Goal: Transaction & Acquisition: Purchase product/service

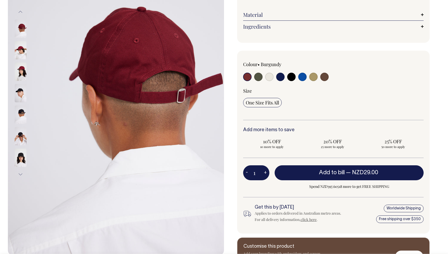
scroll to position [97, 0]
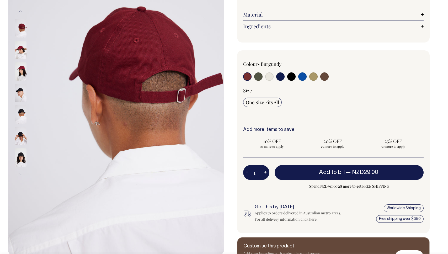
click at [281, 77] on input "radio" at bounding box center [280, 76] width 8 height 8
radio input "true"
select select "Dark Navy"
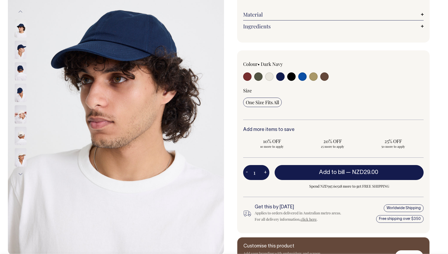
click at [270, 77] on input "radio" at bounding box center [269, 76] width 8 height 8
radio input "true"
select select "Natural"
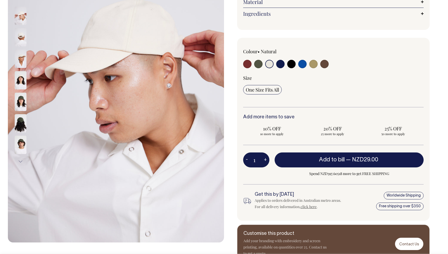
scroll to position [110, 0]
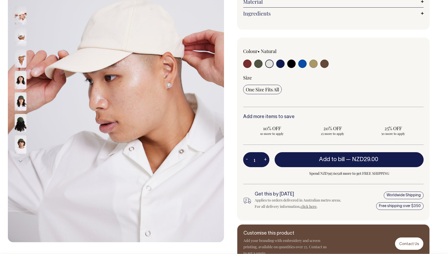
click at [22, 106] on img at bounding box center [21, 101] width 12 height 18
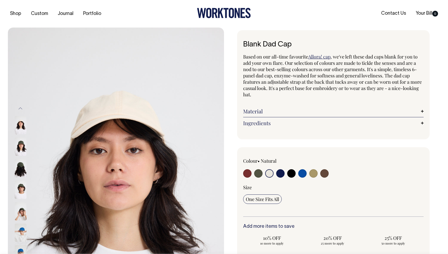
scroll to position [0, 0]
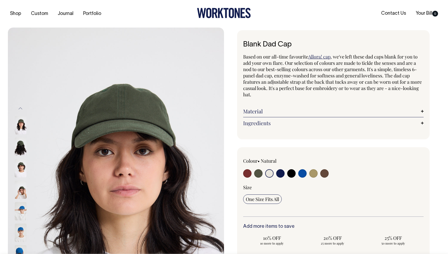
click at [302, 173] on input "radio" at bounding box center [302, 173] width 8 height 8
radio input "true"
select select "Worker Blue"
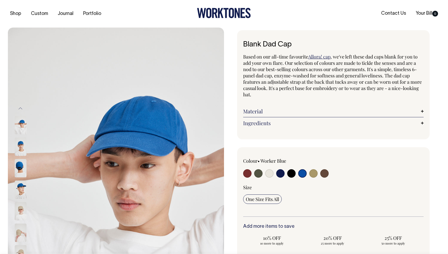
click at [281, 173] on input "radio" at bounding box center [280, 173] width 8 height 8
radio input "true"
select select "Dark Navy"
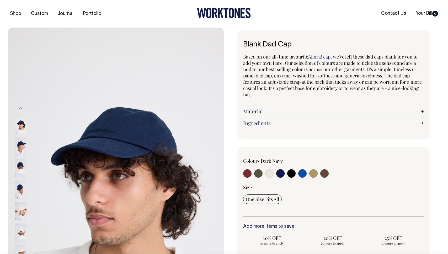
click at [21, 191] on img at bounding box center [21, 190] width 12 height 18
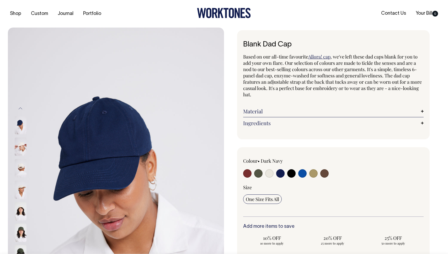
click at [21, 125] on img at bounding box center [21, 125] width 12 height 18
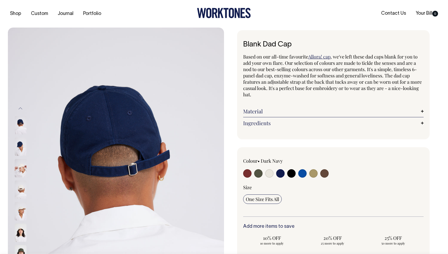
click at [20, 169] on img at bounding box center [21, 168] width 12 height 18
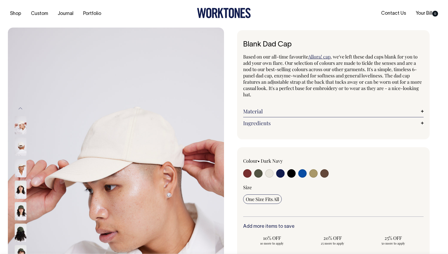
click at [22, 191] on img at bounding box center [21, 190] width 12 height 18
click at [21, 197] on img at bounding box center [21, 190] width 12 height 18
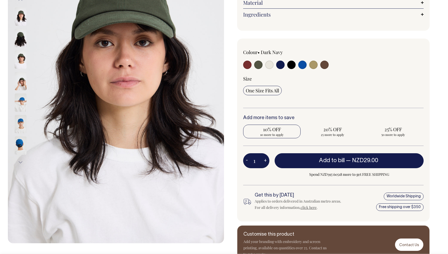
scroll to position [109, 0]
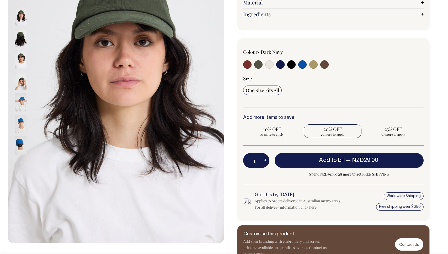
click at [336, 133] on span "25 more to apply" at bounding box center [333, 134] width 52 height 4
click at [336, 133] on input "20% OFF 25 more to apply" at bounding box center [332, 131] width 57 height 14
radio input "true"
type input "25"
radio input "true"
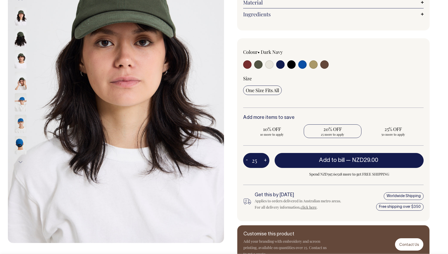
select select
type input "25"
click at [408, 133] on span "25 more to apply" at bounding box center [393, 134] width 52 height 4
click at [408, 133] on input "25% OFF 25 more to apply" at bounding box center [393, 131] width 57 height 14
radio input "true"
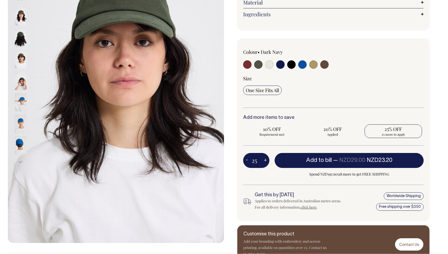
type input "50"
radio input "false"
radio input "true"
select select
type input "50"
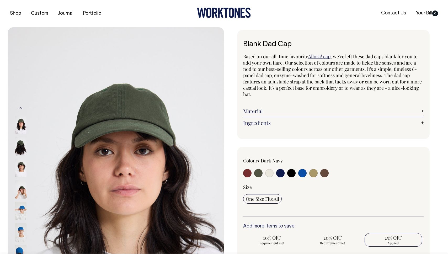
scroll to position [0, 0]
click at [303, 172] on input "radio" at bounding box center [302, 173] width 8 height 8
radio input "true"
select select "Worker Blue"
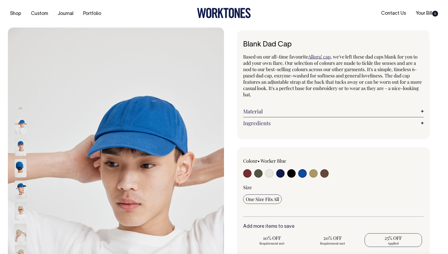
drag, startPoint x: 245, startPoint y: 174, endPoint x: 264, endPoint y: 176, distance: 18.7
click at [246, 174] on input "radio" at bounding box center [247, 173] width 8 height 8
radio input "true"
select select "Burgundy"
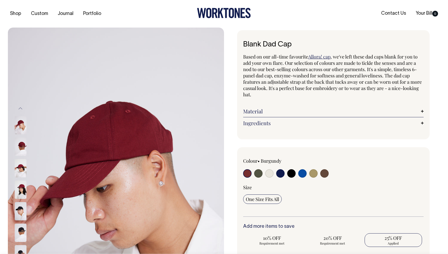
click at [258, 175] on input "radio" at bounding box center [258, 173] width 8 height 8
radio input "true"
select select "Olive"
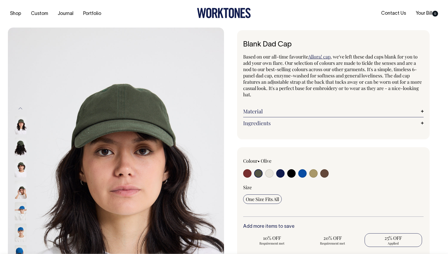
click at [269, 174] on input "radio" at bounding box center [269, 173] width 8 height 8
radio input "true"
select select "Natural"
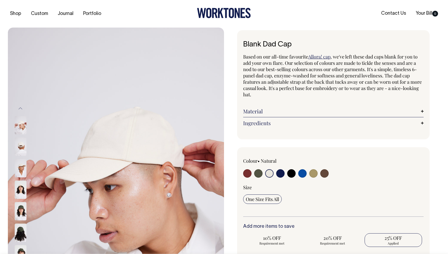
click at [18, 126] on img at bounding box center [21, 125] width 12 height 18
click at [19, 193] on img at bounding box center [21, 190] width 12 height 18
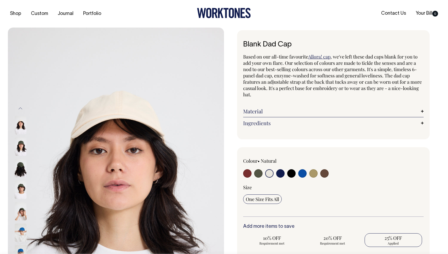
click at [21, 156] on img at bounding box center [21, 147] width 12 height 18
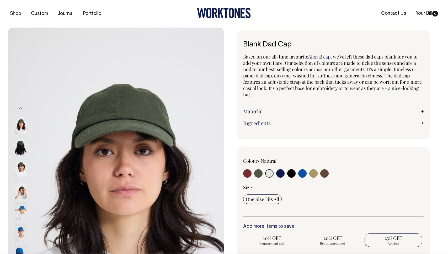
click at [21, 125] on img at bounding box center [21, 125] width 12 height 18
click at [20, 108] on button "Previous" at bounding box center [21, 109] width 8 height 12
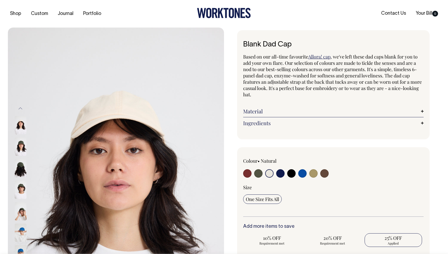
click at [20, 109] on button "Previous" at bounding box center [21, 109] width 8 height 12
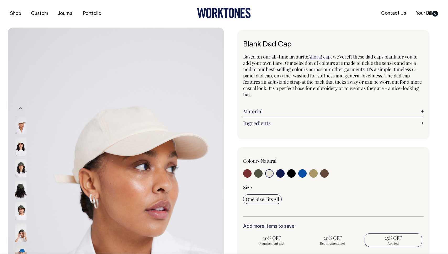
click at [21, 126] on img at bounding box center [21, 125] width 12 height 18
click at [21, 105] on button "Previous" at bounding box center [21, 109] width 8 height 12
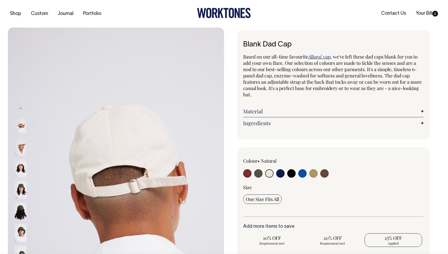
click at [19, 172] on img at bounding box center [21, 168] width 12 height 18
click at [21, 145] on img at bounding box center [21, 147] width 12 height 18
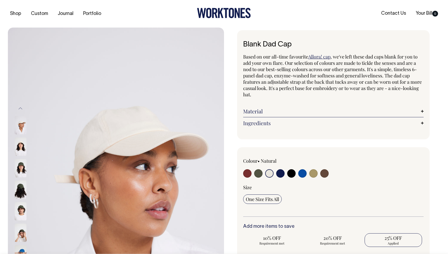
click at [20, 144] on img at bounding box center [21, 147] width 12 height 18
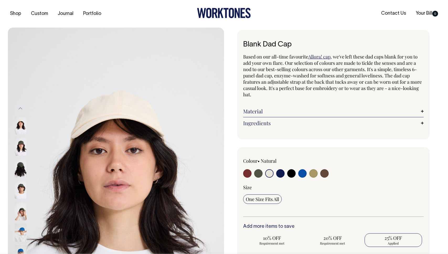
click at [256, 170] on input "radio" at bounding box center [258, 173] width 8 height 8
radio input "true"
select select "Olive"
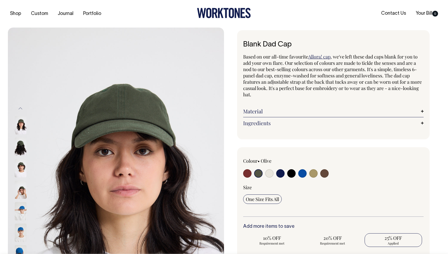
click at [279, 173] on input "radio" at bounding box center [280, 173] width 8 height 8
radio input "true"
select select "Dark Navy"
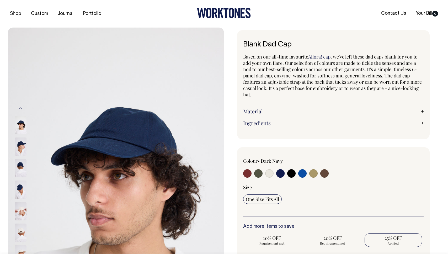
click at [20, 191] on img at bounding box center [21, 190] width 12 height 18
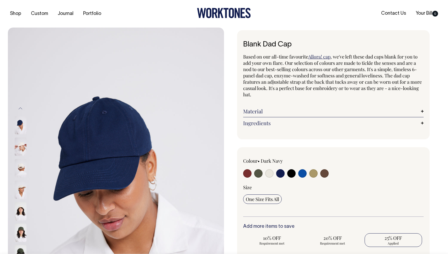
drag, startPoint x: 340, startPoint y: 161, endPoint x: 309, endPoint y: 178, distance: 35.1
click at [340, 161] on div at bounding box center [369, 166] width 108 height 17
click at [215, 14] on icon at bounding box center [215, 13] width 6 height 10
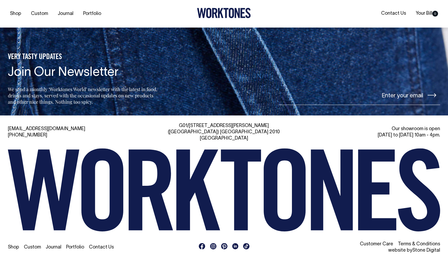
scroll to position [1168, 0]
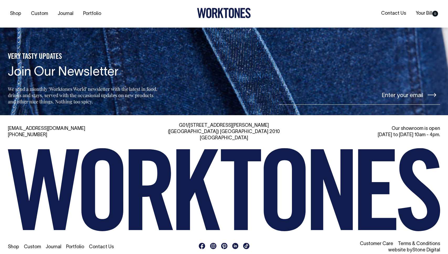
click at [214, 243] on rect at bounding box center [213, 246] width 6 height 6
